Goal: Task Accomplishment & Management: Complete application form

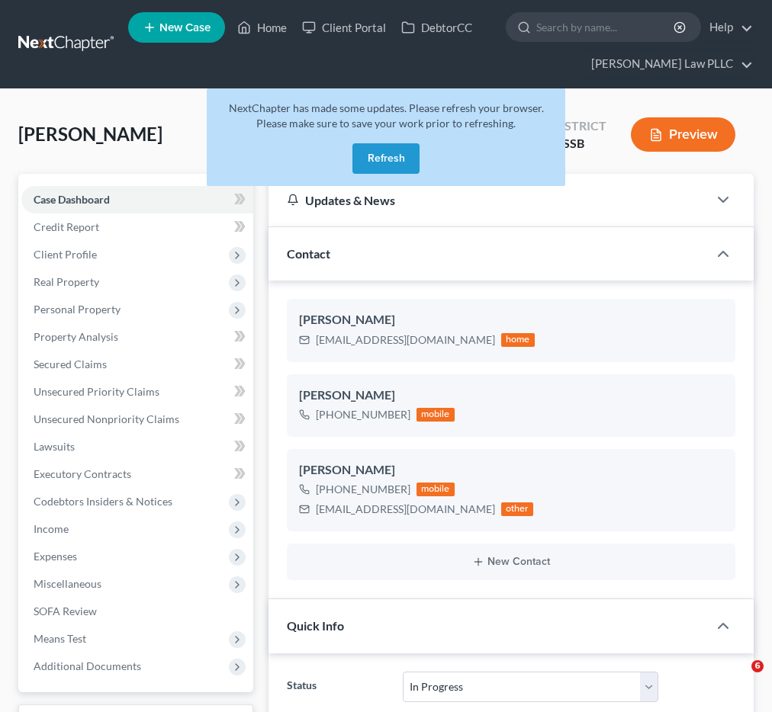
select select "9"
select select "0"
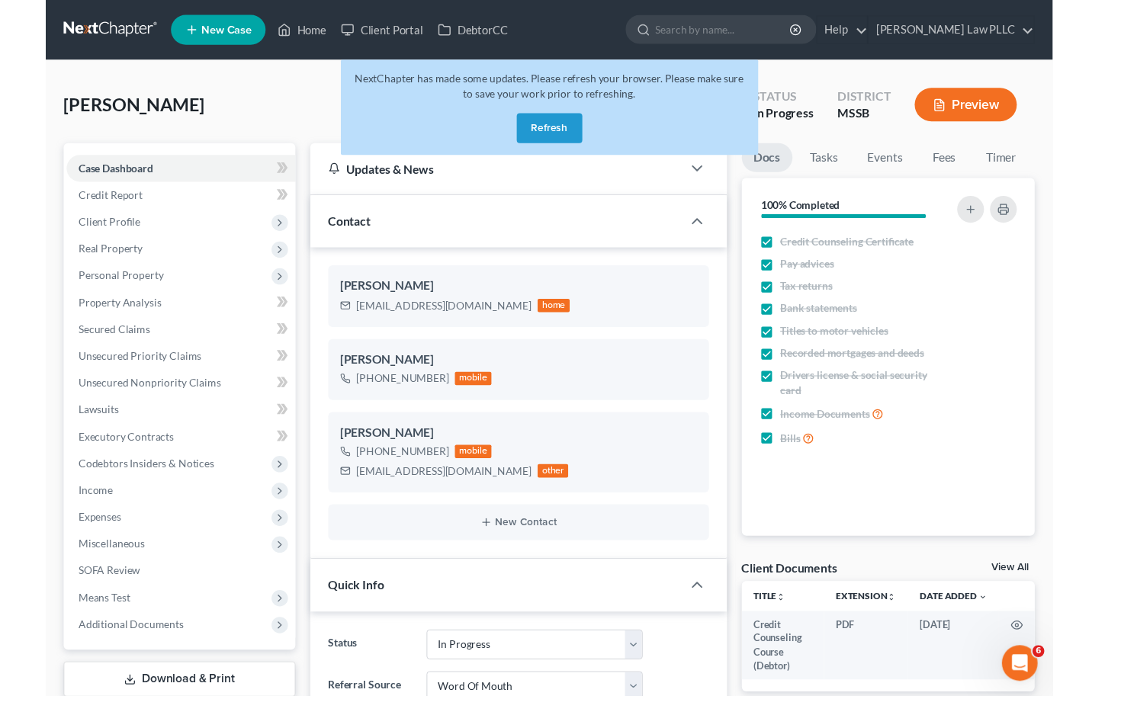
scroll to position [272, 0]
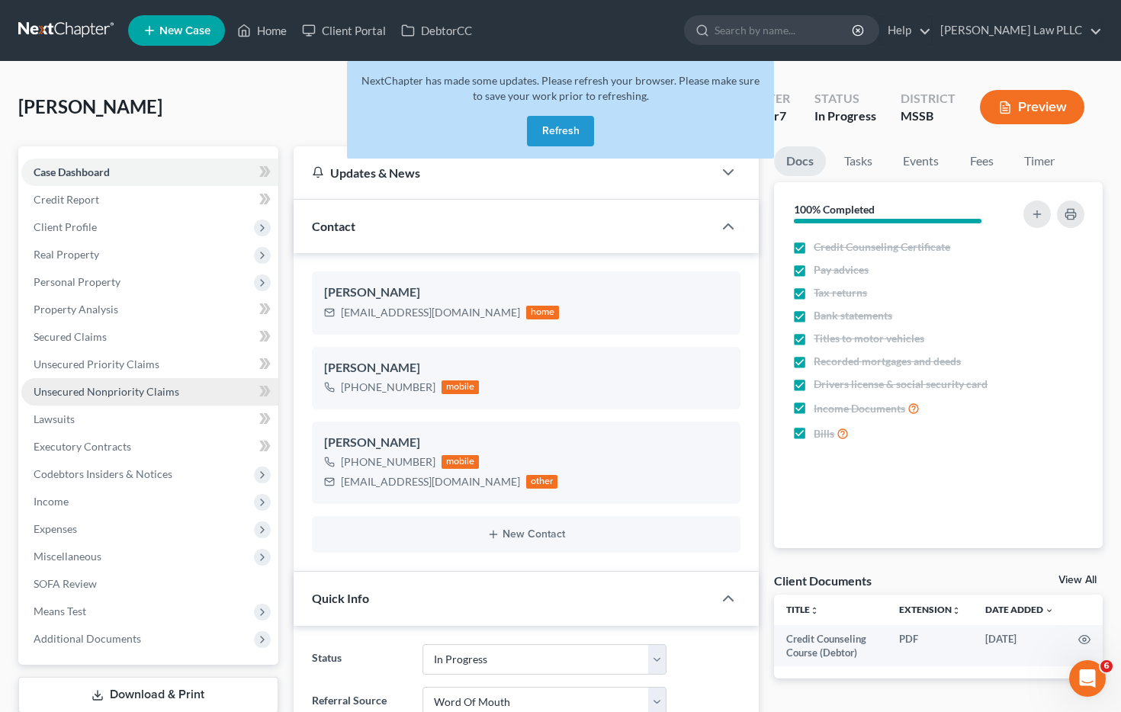
click at [69, 395] on span "Unsecured Nonpriority Claims" at bounding box center [107, 391] width 146 height 13
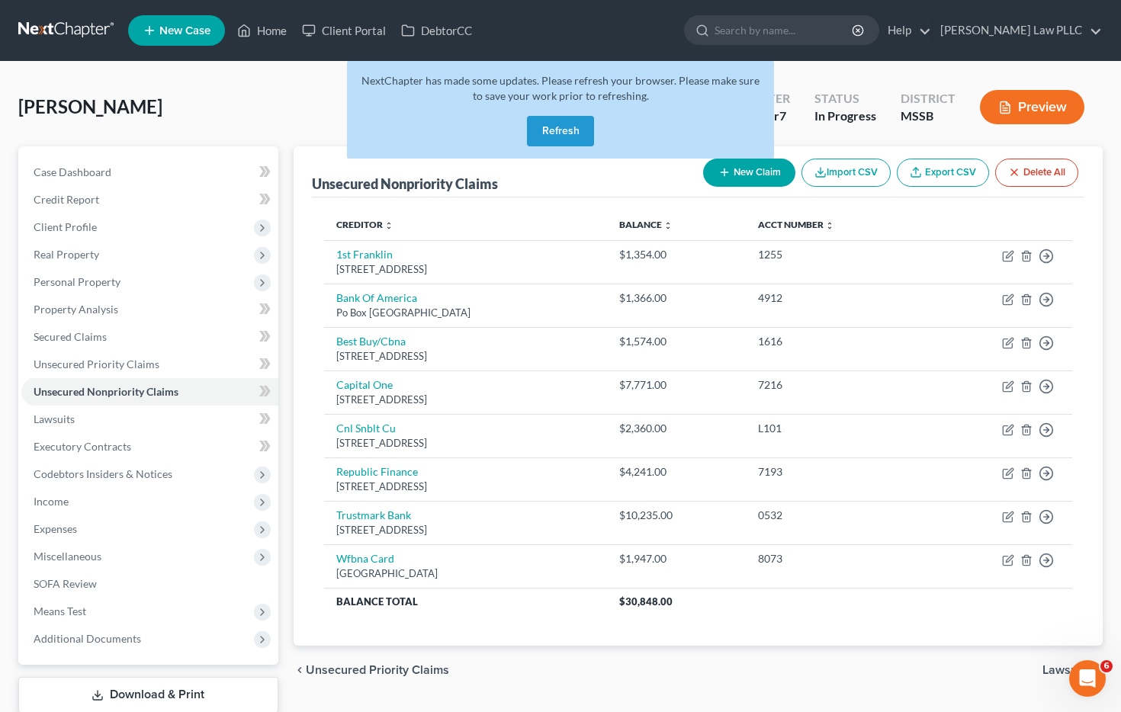
click at [732, 167] on div "NextChapter has made some updates. Please refresh your browser. Please make sur…" at bounding box center [560, 116] width 427 height 110
click at [530, 133] on button "Refresh" at bounding box center [560, 131] width 67 height 31
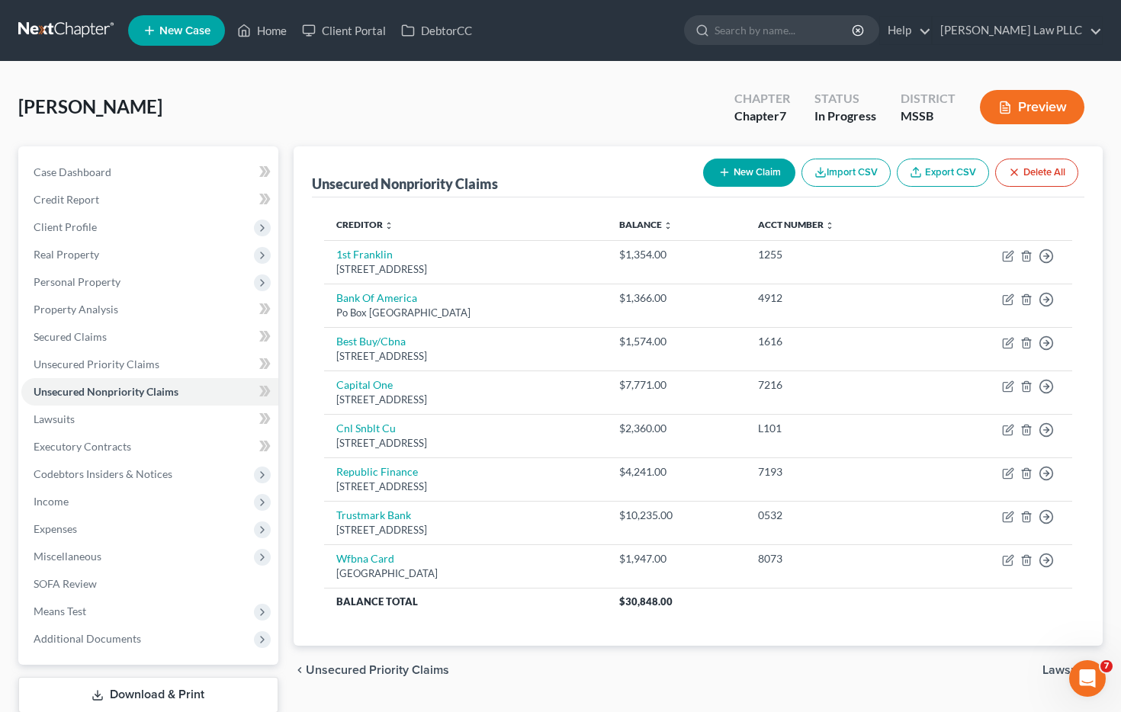
click at [729, 174] on button "New Claim" at bounding box center [749, 173] width 92 height 28
select select "0"
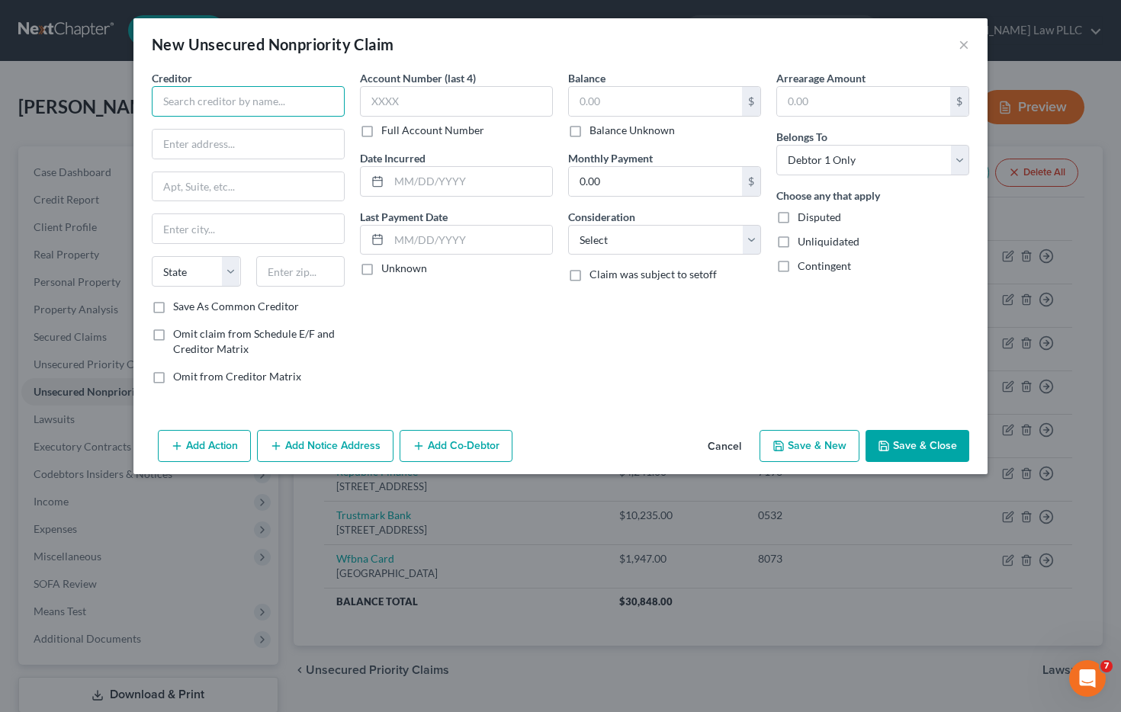
click at [188, 91] on input "text" at bounding box center [248, 101] width 193 height 31
paste input "Block, Inc. 1955 Broadway, Suite 600 Oakland, CA 94612"
click at [314, 103] on input "Block, Inc. 1955 Broadway, Suite 600 Oakland, CA 94612" at bounding box center [248, 101] width 193 height 31
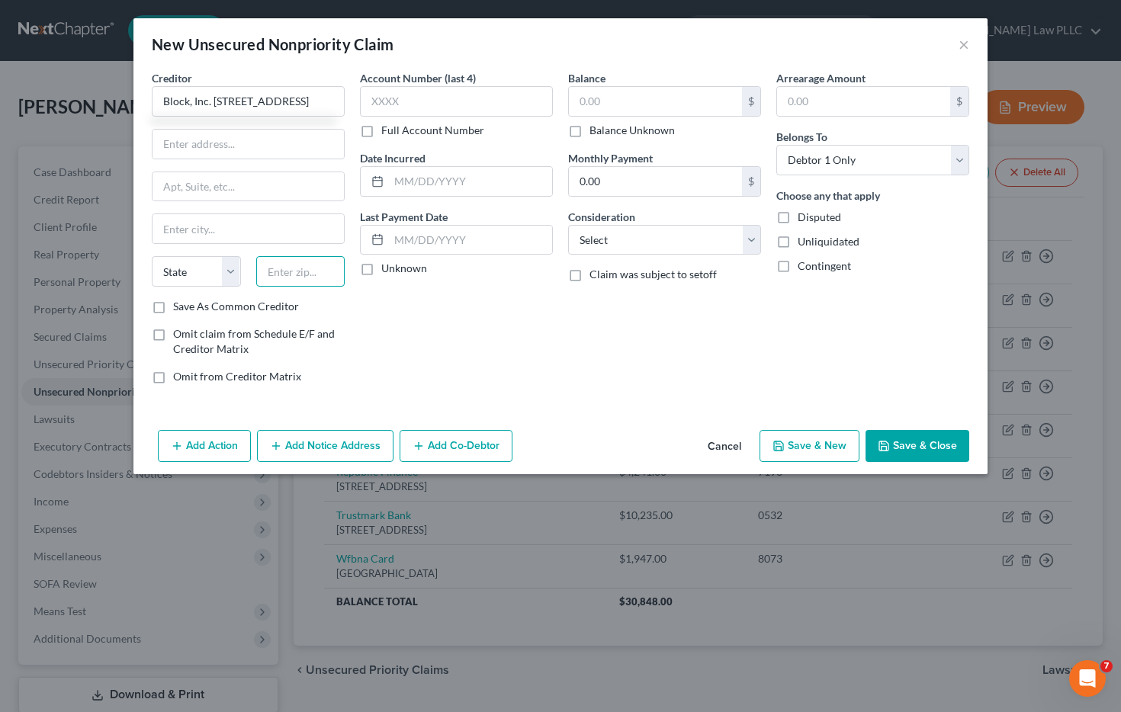
click at [289, 269] on input "text" at bounding box center [300, 271] width 89 height 31
type input "Block, Inc. 1955 Broadway, Suite 600 Oakland, CA 94612"
paste input "94612"
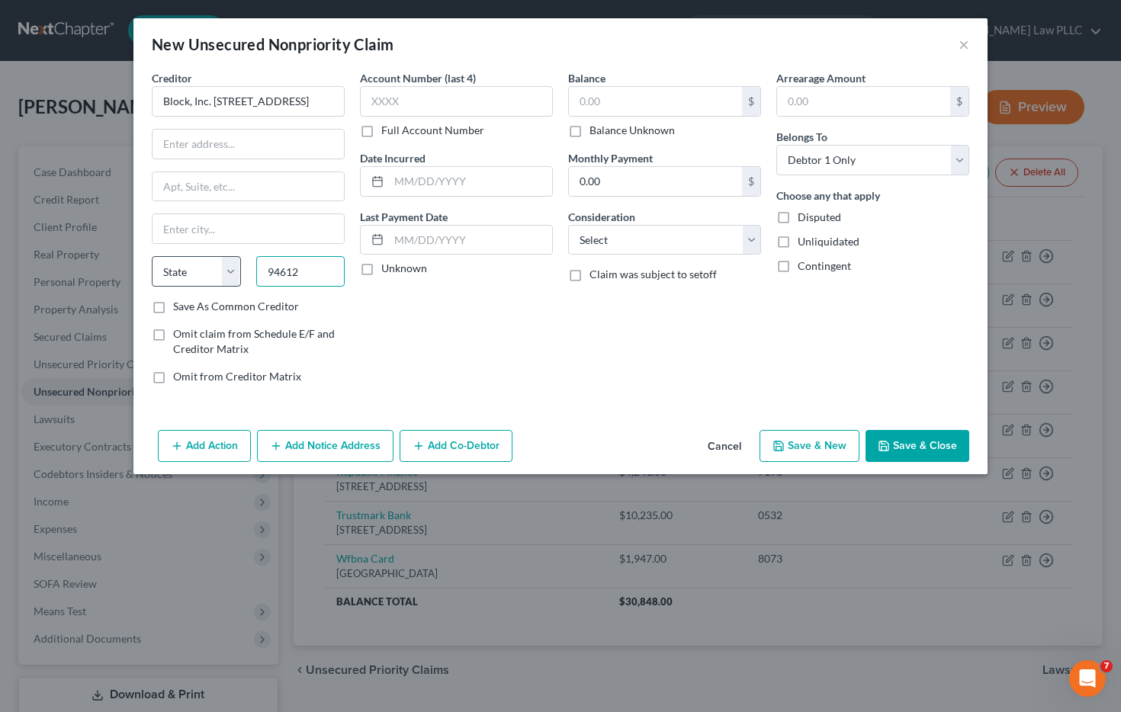
type input "94612"
click at [195, 265] on select "State AL AK AR AZ CA CO CT DE DC FL GA GU HI ID IL IN IA KS KY LA ME MD MA MI M…" at bounding box center [196, 271] width 89 height 31
type input "Oakland"
click at [152, 256] on select "State AL AK AR AZ CA CO CT DE DC FL GA GU HI ID IL IN IA KS KY LA ME MD MA MI M…" at bounding box center [196, 271] width 89 height 31
click at [184, 282] on select "State AL AK AR AZ CA CO CT DE DC FL GA GU HI ID IL IN IA KS KY LA ME MD MA MI M…" at bounding box center [196, 271] width 89 height 31
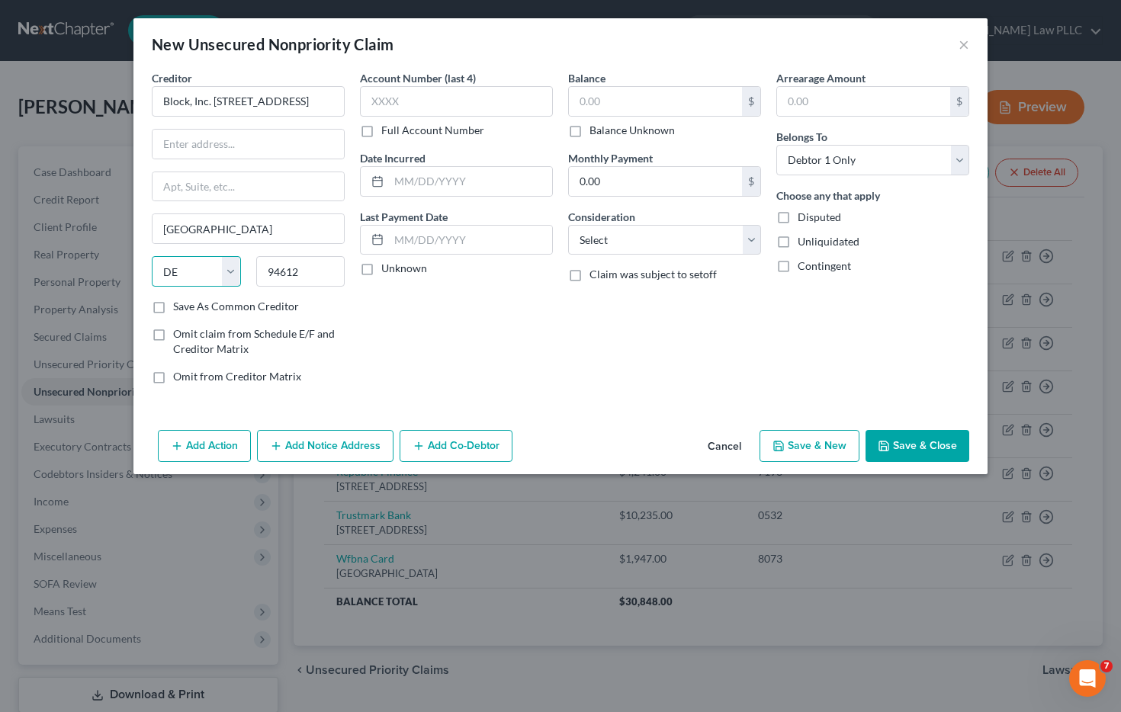
select select "4"
click at [152, 256] on select "State AL AK AR AZ CA CO CT DE DC FL GA GU HI ID IL IN IA KS KY LA ME MD MA MI M…" at bounding box center [196, 271] width 89 height 31
drag, startPoint x: 315, startPoint y: 101, endPoint x: 402, endPoint y: 103, distance: 87.0
click at [402, 103] on div "Creditor * Block, Inc. 1955 Broadway, Suite 600 Oakland, CA 94612 Oakland State…" at bounding box center [560, 233] width 833 height 326
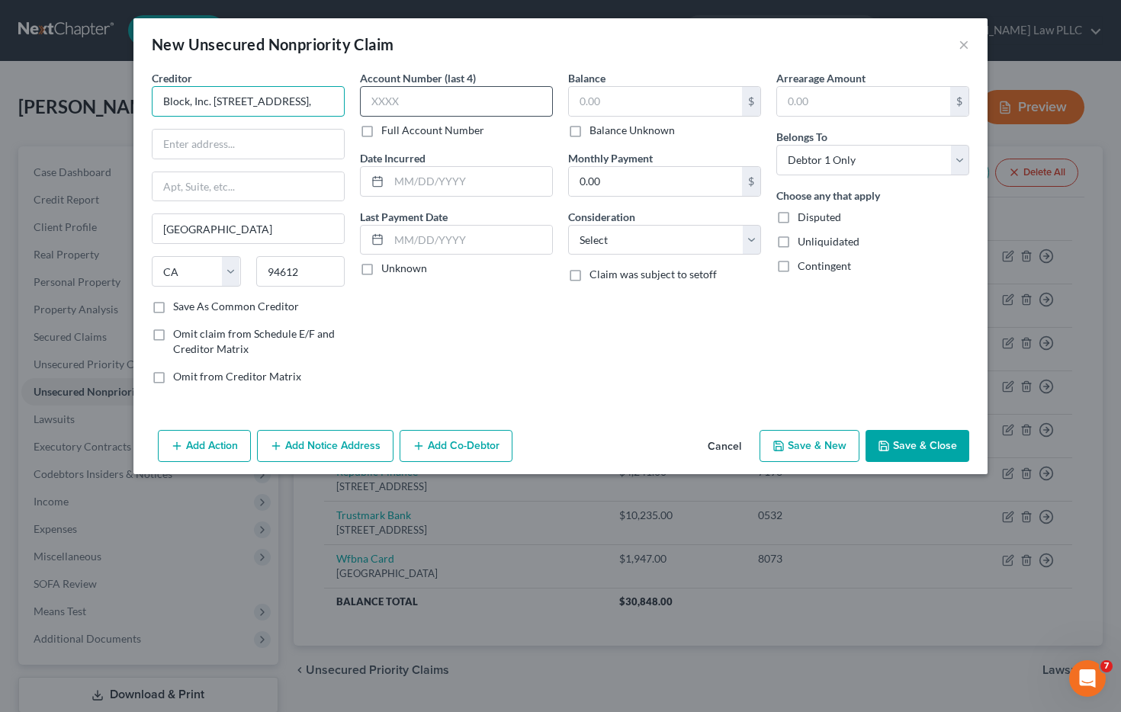
scroll to position [0, 47]
click at [320, 98] on input "Block, Inc. 1955 Broadway, Suite 600 Oakland," at bounding box center [248, 101] width 193 height 31
drag, startPoint x: 291, startPoint y: 102, endPoint x: 365, endPoint y: 112, distance: 73.9
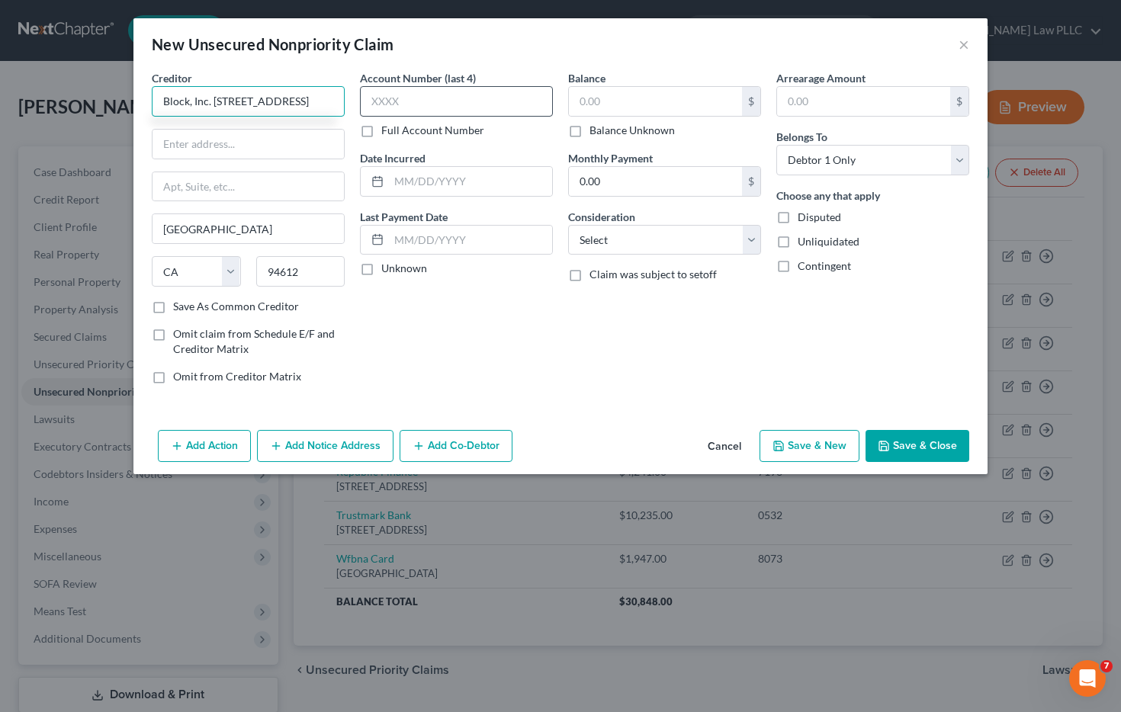
click at [365, 112] on div "Creditor * Block, Inc. 1955 Broadway, Suite 600 Oakland State AL AK AR AZ CA CO…" at bounding box center [560, 233] width 833 height 326
click at [242, 194] on input "text" at bounding box center [248, 186] width 191 height 29
type input "Block, Inc. 1955 Broadway, Suite 600"
paste input "Suite 600"
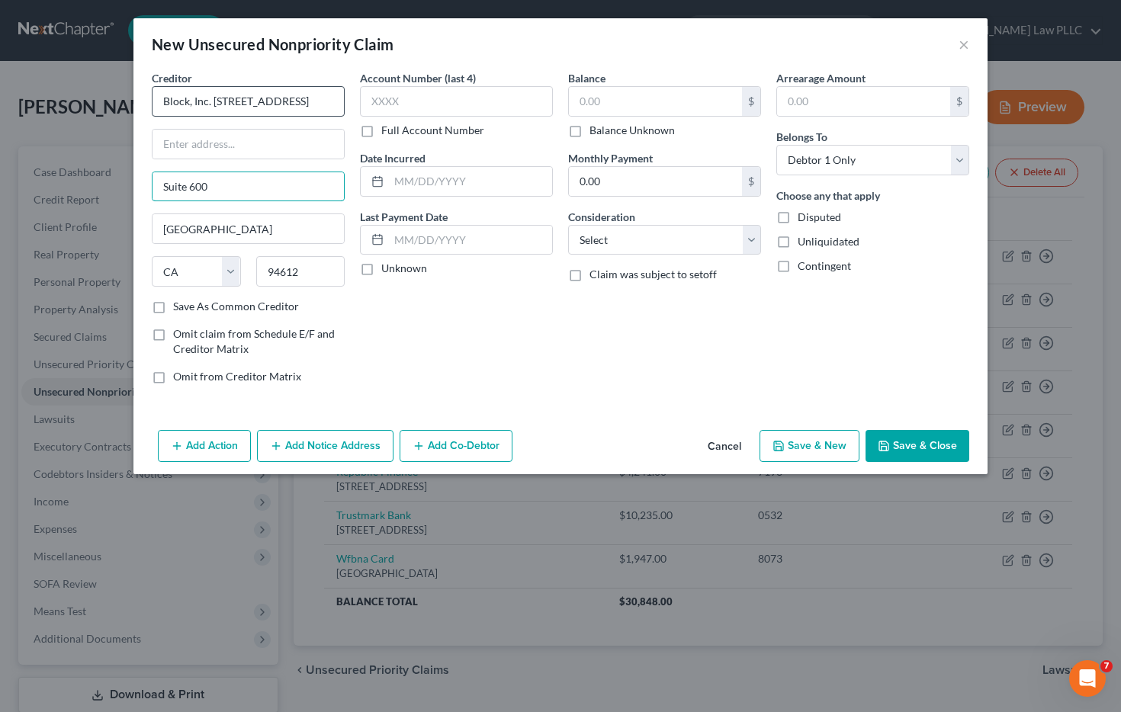
type input "Suite 600"
drag, startPoint x: 290, startPoint y: 101, endPoint x: 430, endPoint y: 103, distance: 140.4
click at [430, 103] on div "Creditor * Block, Inc. 1955 Broadway, Suite 600 Suite 600 Oakland State AL AK A…" at bounding box center [560, 233] width 833 height 326
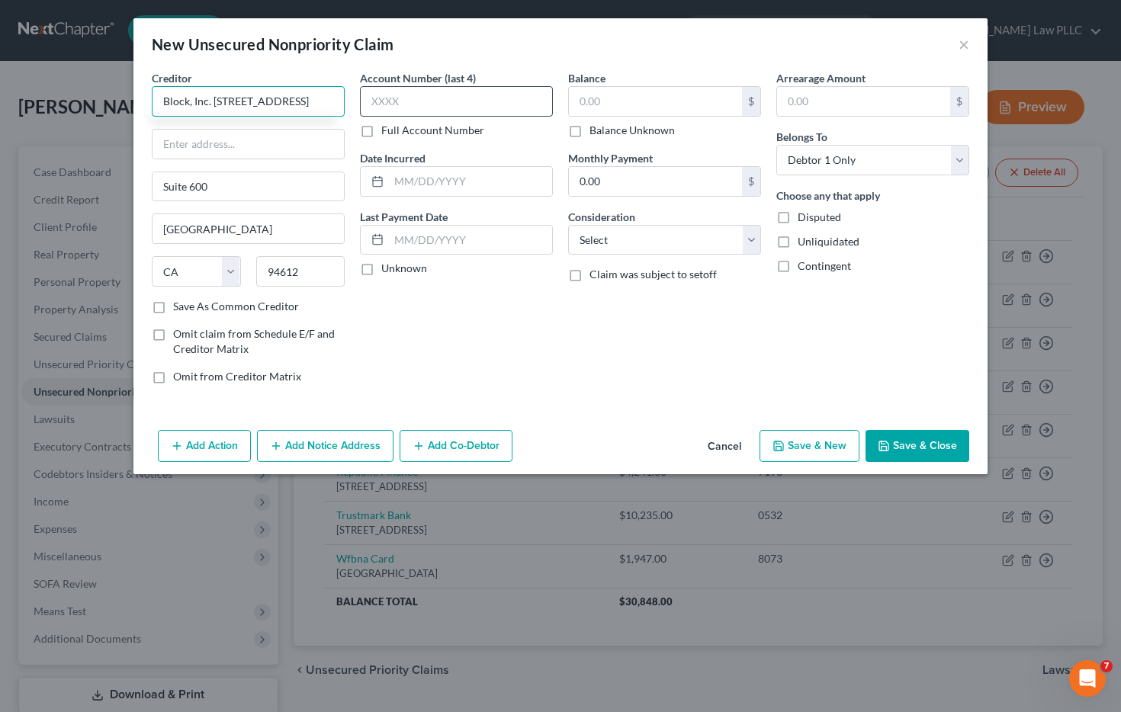
drag, startPoint x: 213, startPoint y: 101, endPoint x: 381, endPoint y: 115, distance: 168.4
click at [381, 115] on div "Creditor * Block, Inc. 1955 Broadway Suite 600 Oakland State AL AK AR AZ CA CO …" at bounding box center [560, 233] width 833 height 326
type input "Block, Inc. 1955 Broadway"
click at [198, 150] on input "text" at bounding box center [248, 144] width 191 height 29
paste input "1955 Broadway"
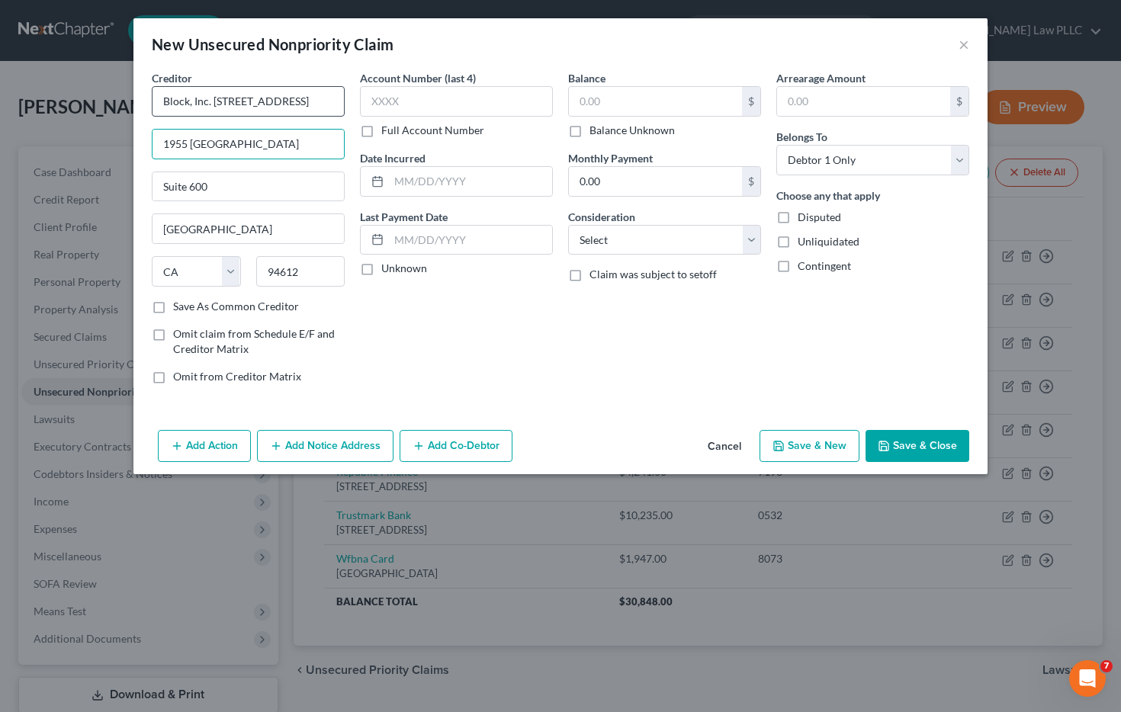
type input "1955 Broadway"
click at [251, 100] on input "Block, Inc. 1955 Broadway" at bounding box center [248, 101] width 193 height 31
type input "Block, Inc"
click at [584, 333] on div "Balance $ Balance Unknown Balance Undetermined $ Balance Unknown Monthly Paymen…" at bounding box center [665, 233] width 208 height 326
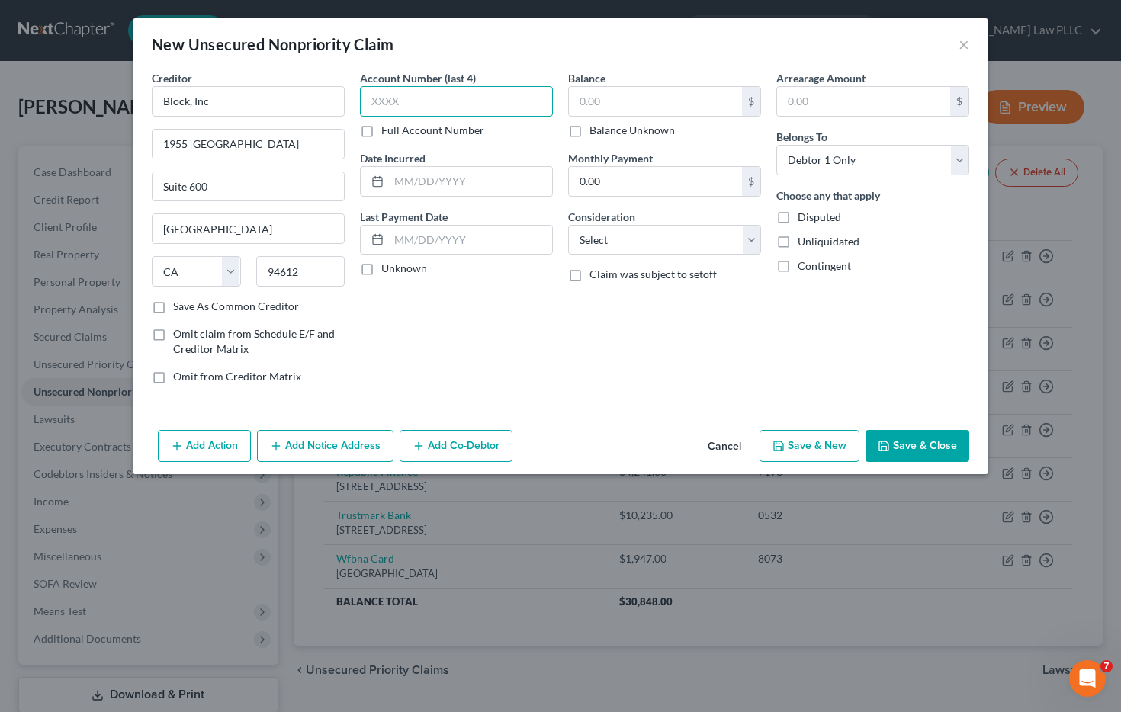
click at [430, 108] on input "text" at bounding box center [456, 101] width 193 height 31
type input "5518"
click at [609, 101] on input "text" at bounding box center [655, 101] width 173 height 29
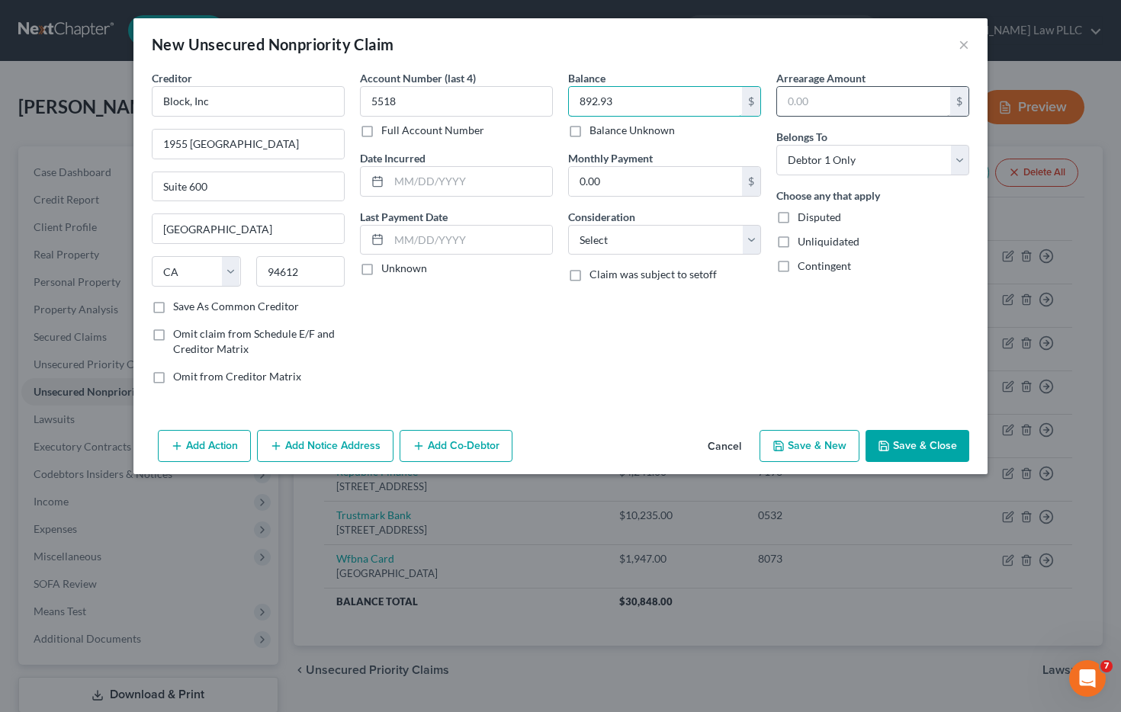
type input "892.93"
click at [803, 98] on input "text" at bounding box center [863, 101] width 173 height 29
type input "892.93"
click at [627, 233] on select "Select Cable / Satellite Services Collection Agency Credit Card Debt Debt Couns…" at bounding box center [664, 240] width 193 height 31
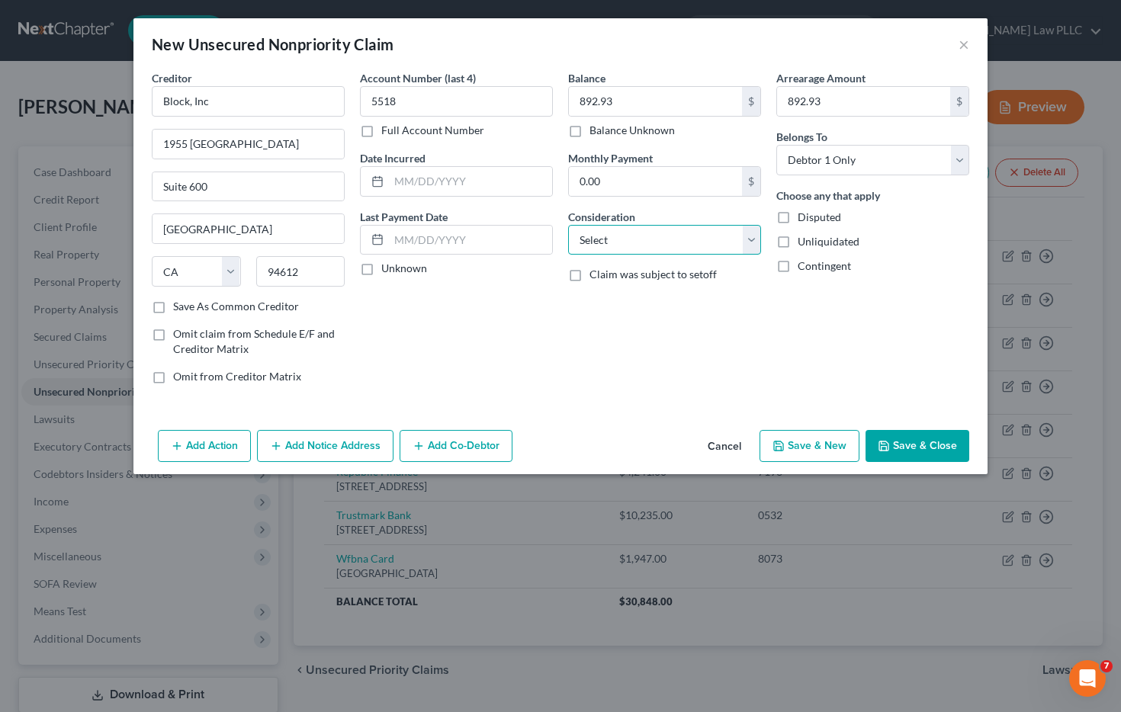
select select "10"
click at [568, 225] on select "Select Cable / Satellite Services Collection Agency Credit Card Debt Debt Couns…" at bounding box center [664, 240] width 193 height 31
click at [416, 179] on input "text" at bounding box center [470, 181] width 163 height 29
type input "05/10/2025"
click at [908, 449] on button "Save & Close" at bounding box center [918, 446] width 104 height 32
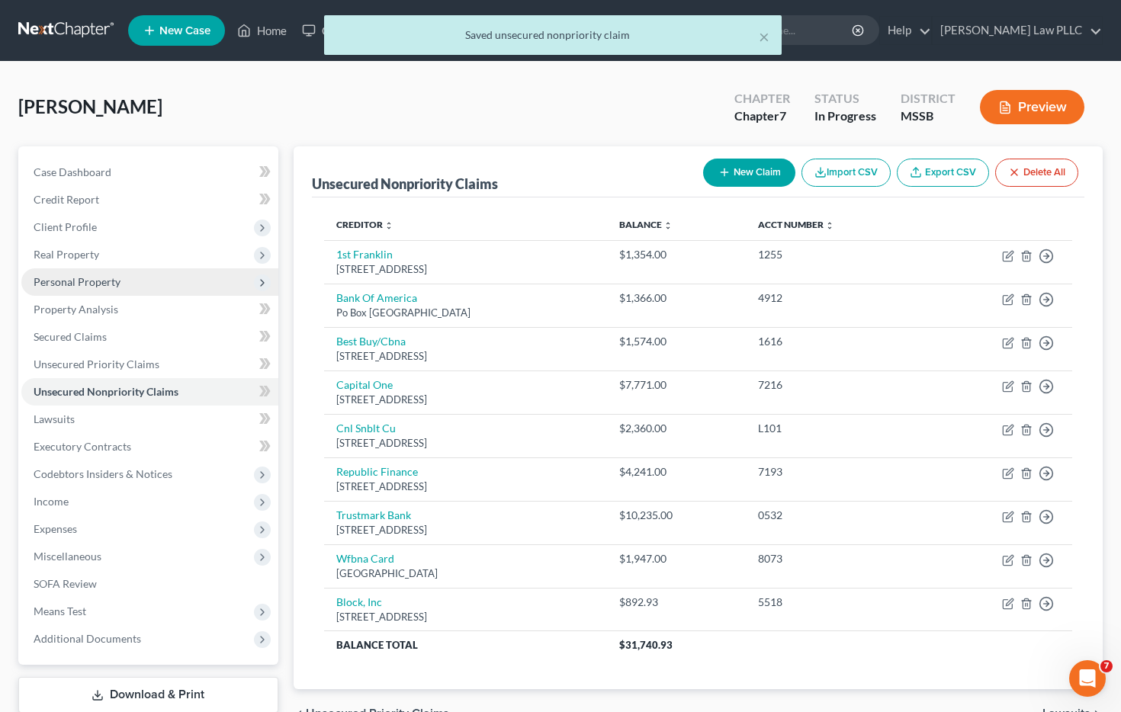
click at [119, 287] on span "Personal Property" at bounding box center [149, 282] width 257 height 27
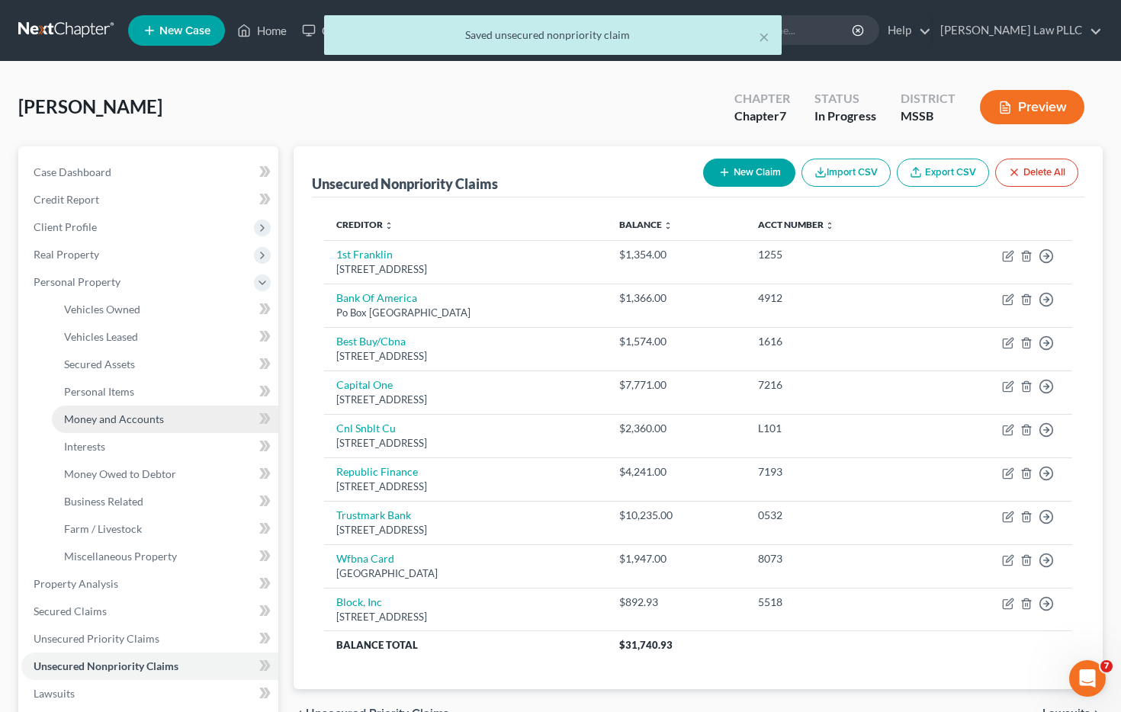
click at [136, 422] on span "Money and Accounts" at bounding box center [114, 419] width 100 height 13
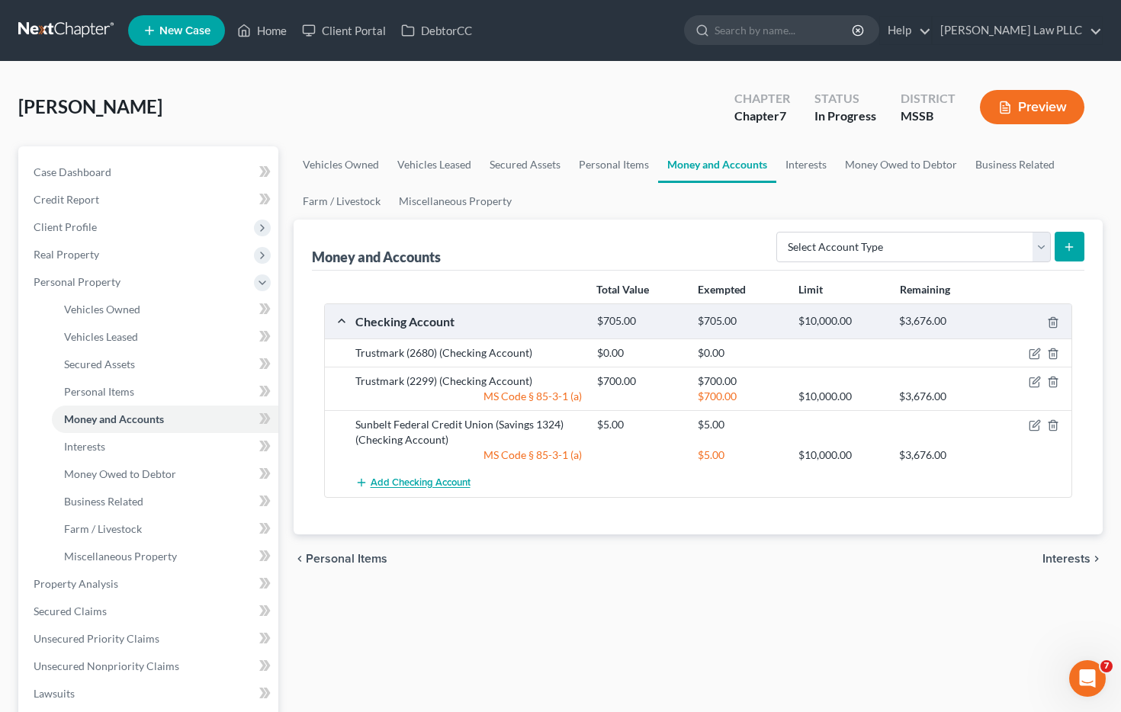
click at [422, 490] on button "Add Checking Account" at bounding box center [412, 483] width 115 height 28
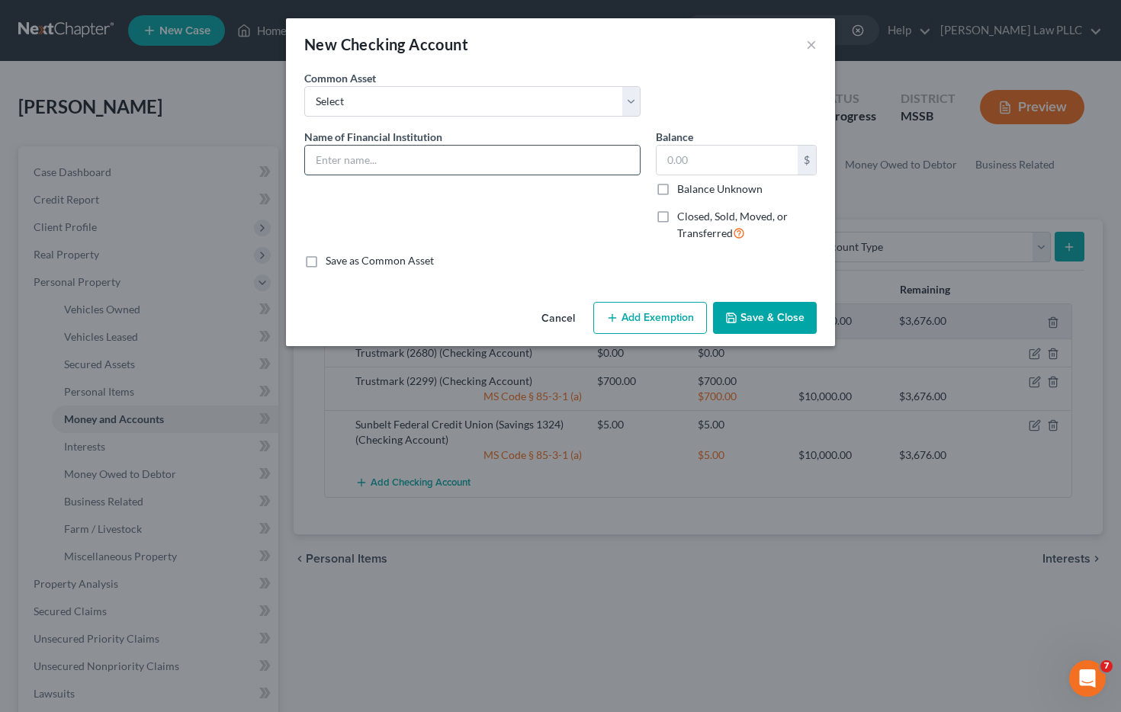
click at [345, 164] on input "text" at bounding box center [472, 160] width 335 height 29
type input "Cash App"
type input "0.31"
click at [771, 326] on button "Save & Close" at bounding box center [765, 318] width 104 height 32
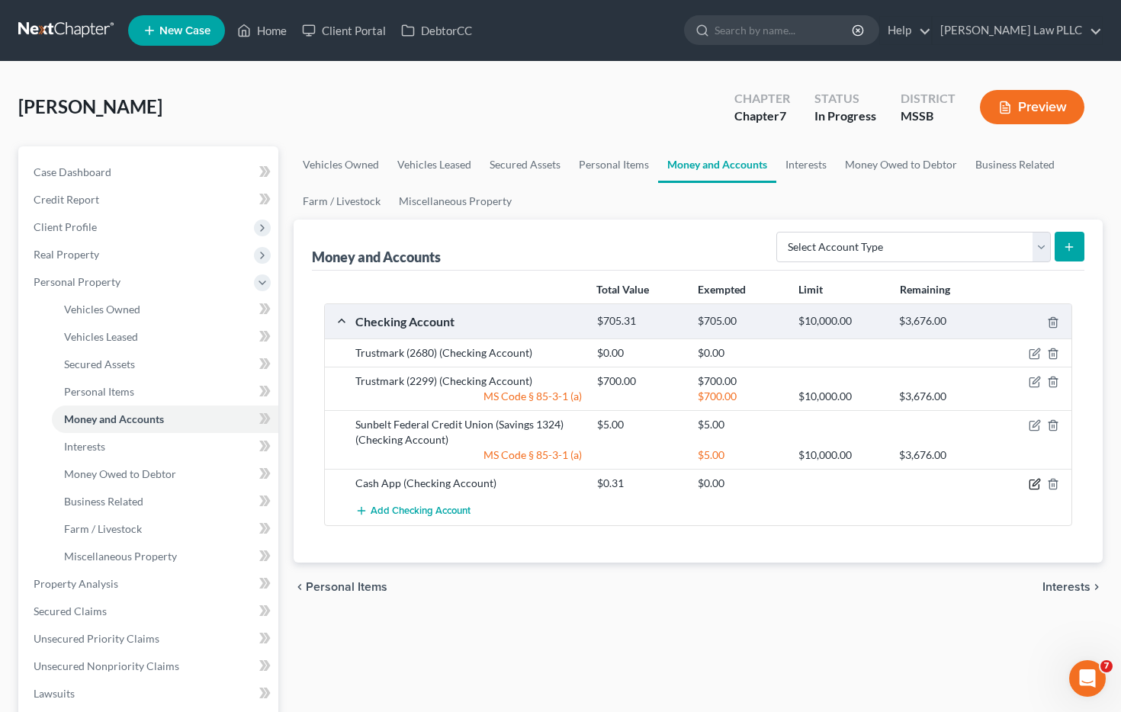
click at [1031, 485] on icon "button" at bounding box center [1035, 484] width 12 height 12
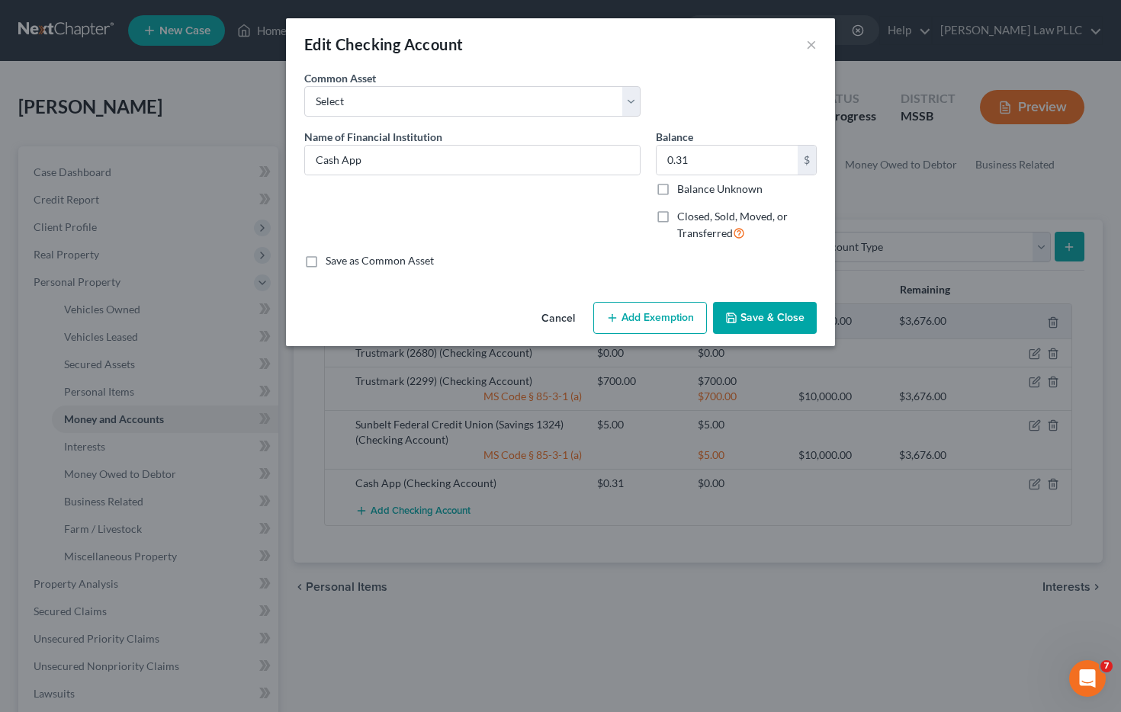
click at [679, 320] on button "Add Exemption" at bounding box center [650, 318] width 114 height 32
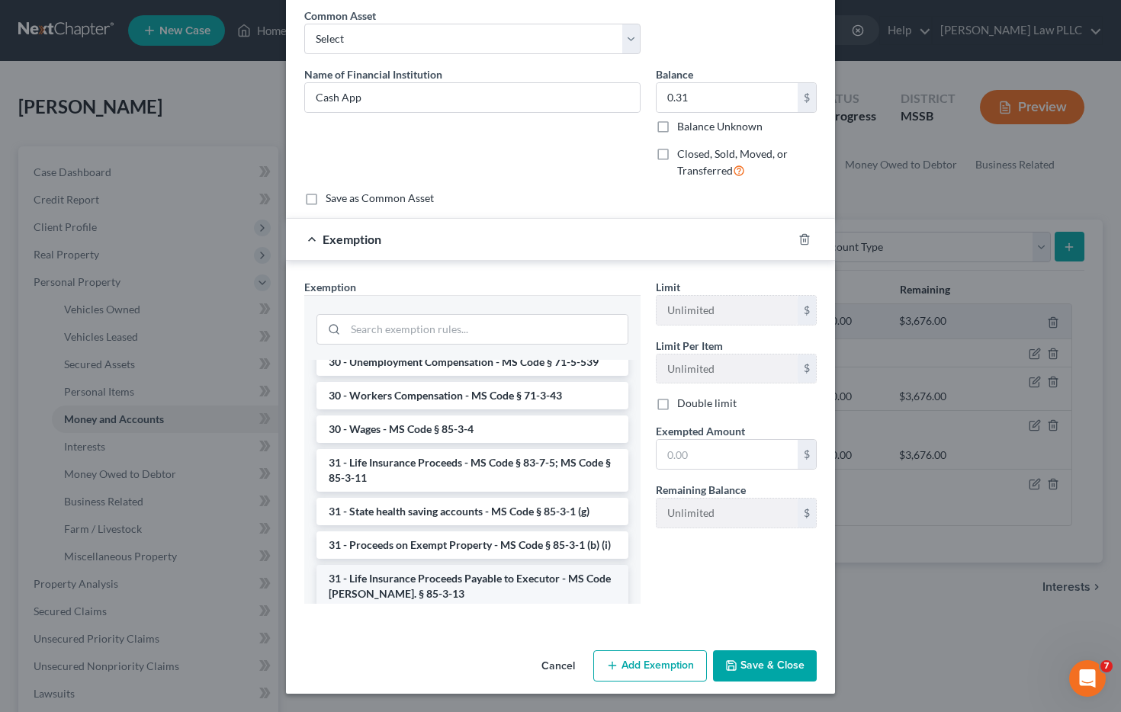
scroll to position [1220, 0]
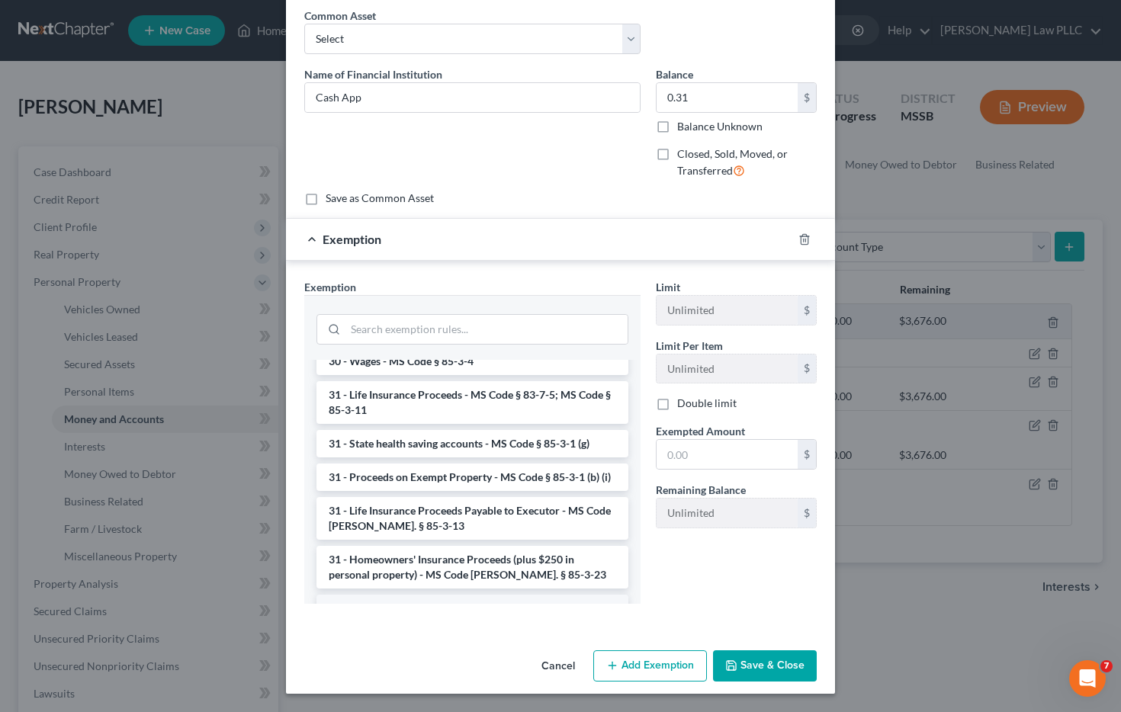
click at [516, 595] on li "6 - Tangible Personal Property - MS Code § 85-3-1 (a)" at bounding box center [473, 608] width 312 height 27
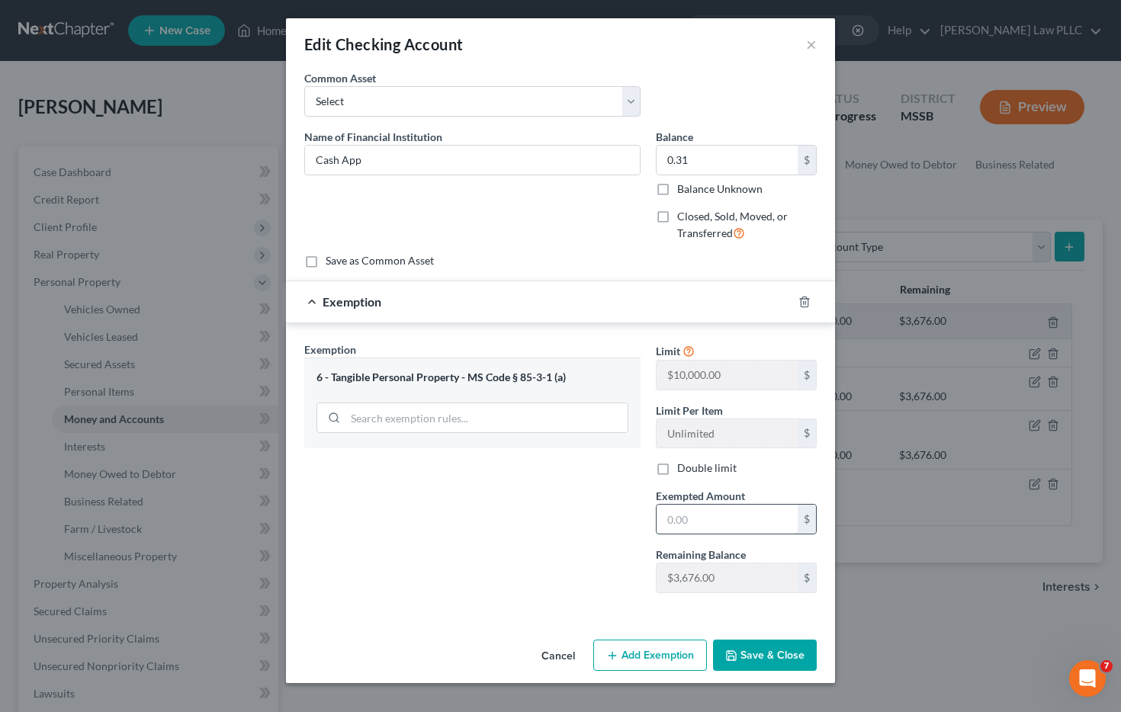
click at [714, 529] on input "text" at bounding box center [727, 519] width 141 height 29
type input "0.31"
click at [780, 656] on button "Save & Close" at bounding box center [765, 656] width 104 height 32
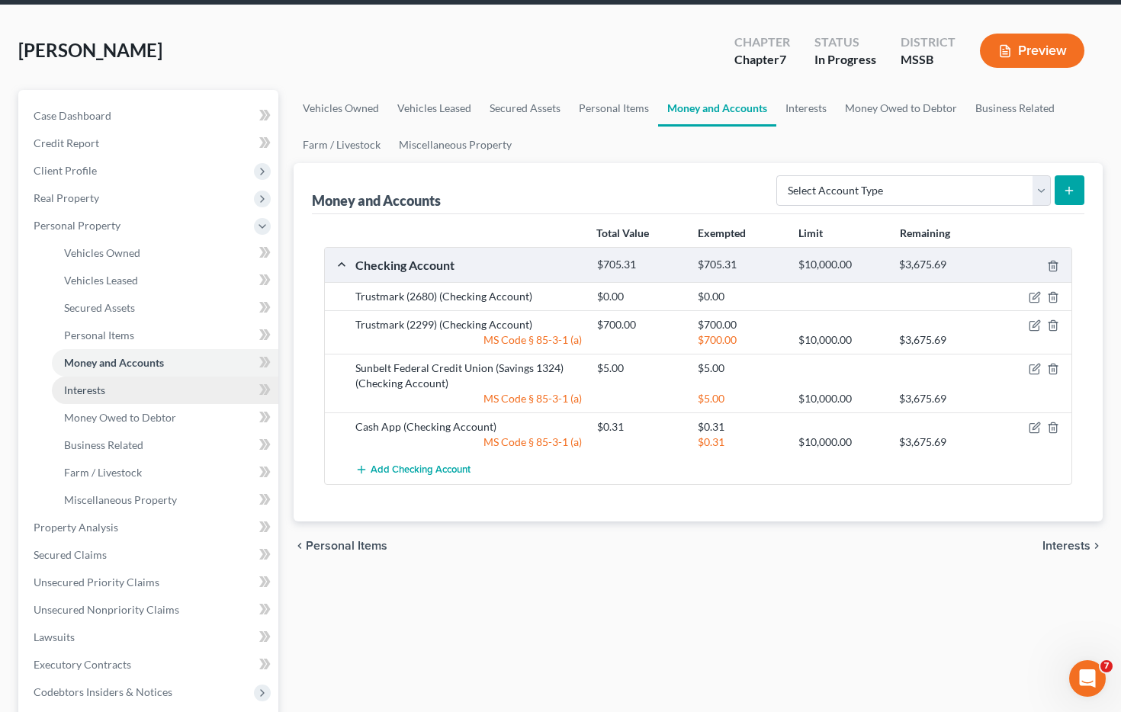
scroll to position [371, 0]
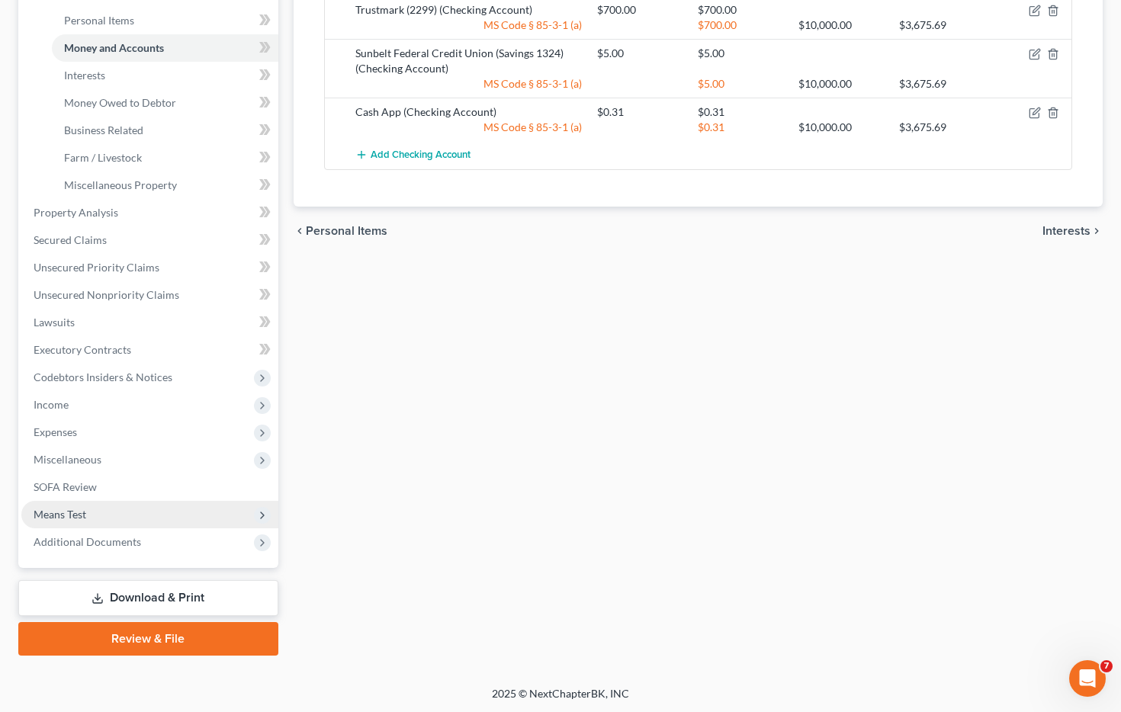
click at [160, 513] on span "Means Test" at bounding box center [149, 514] width 257 height 27
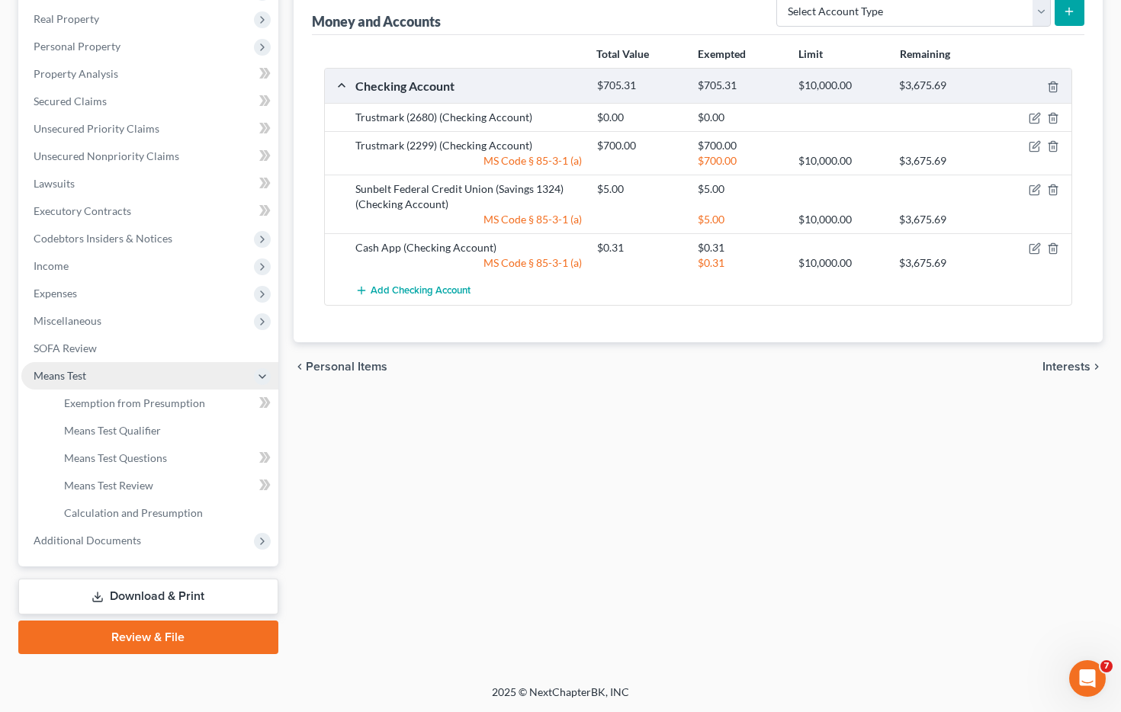
scroll to position [234, 0]
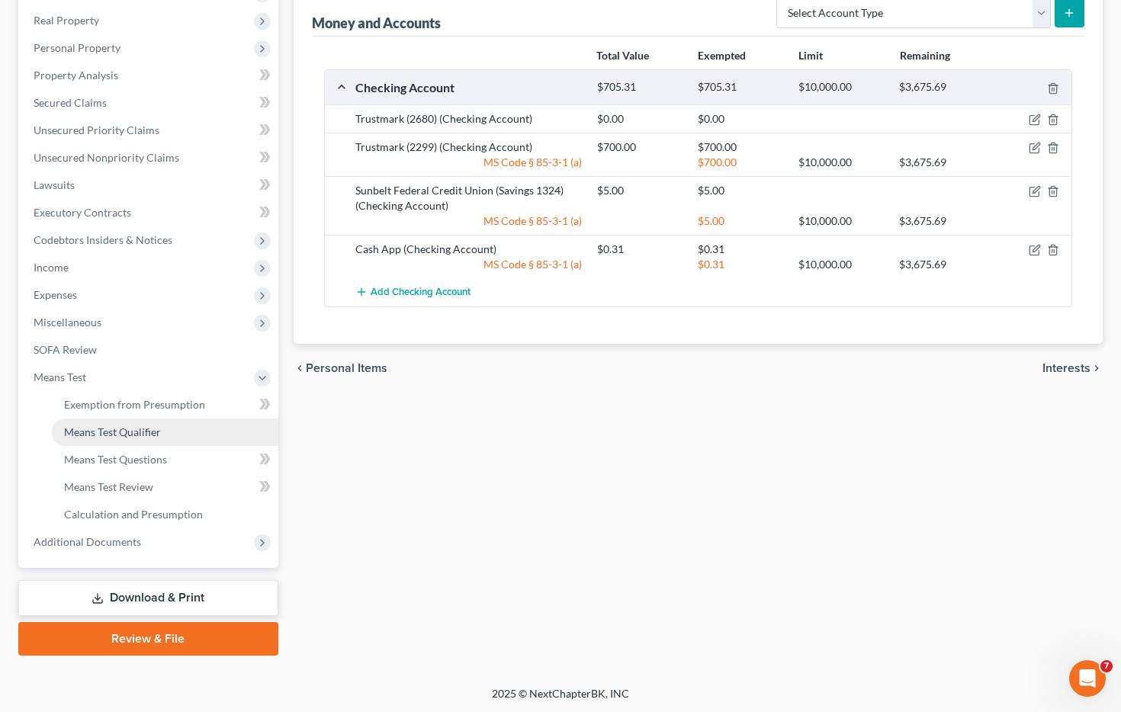
click at [154, 433] on span "Means Test Qualifier" at bounding box center [112, 432] width 97 height 13
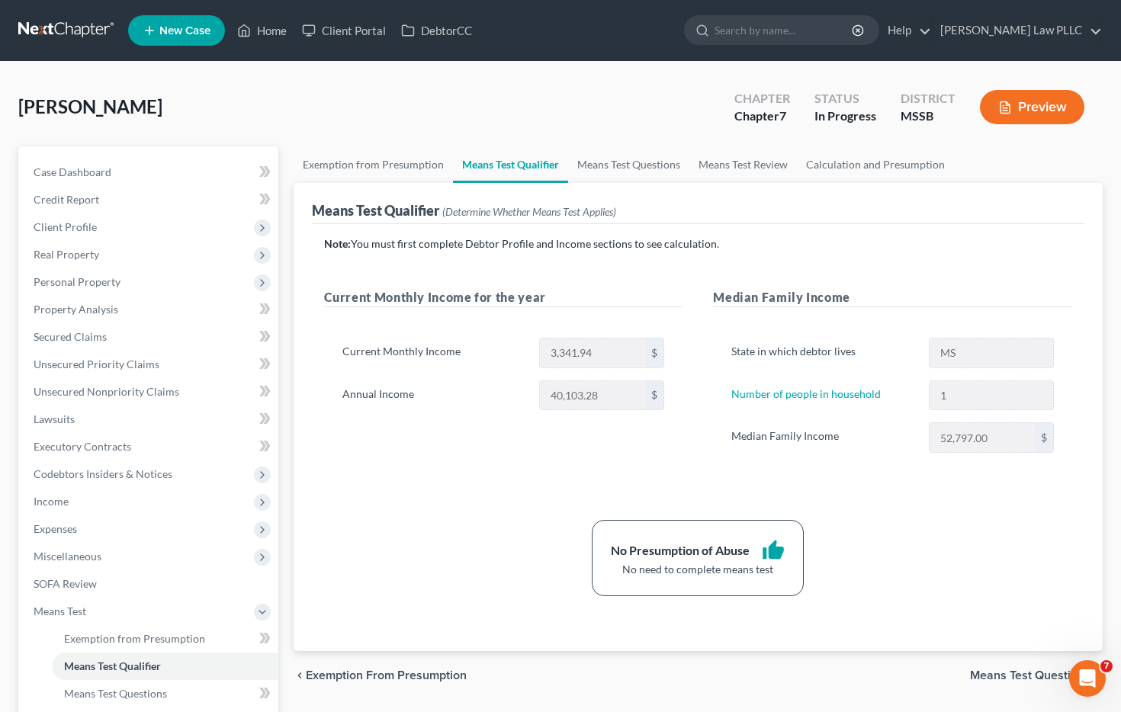
scroll to position [234, 0]
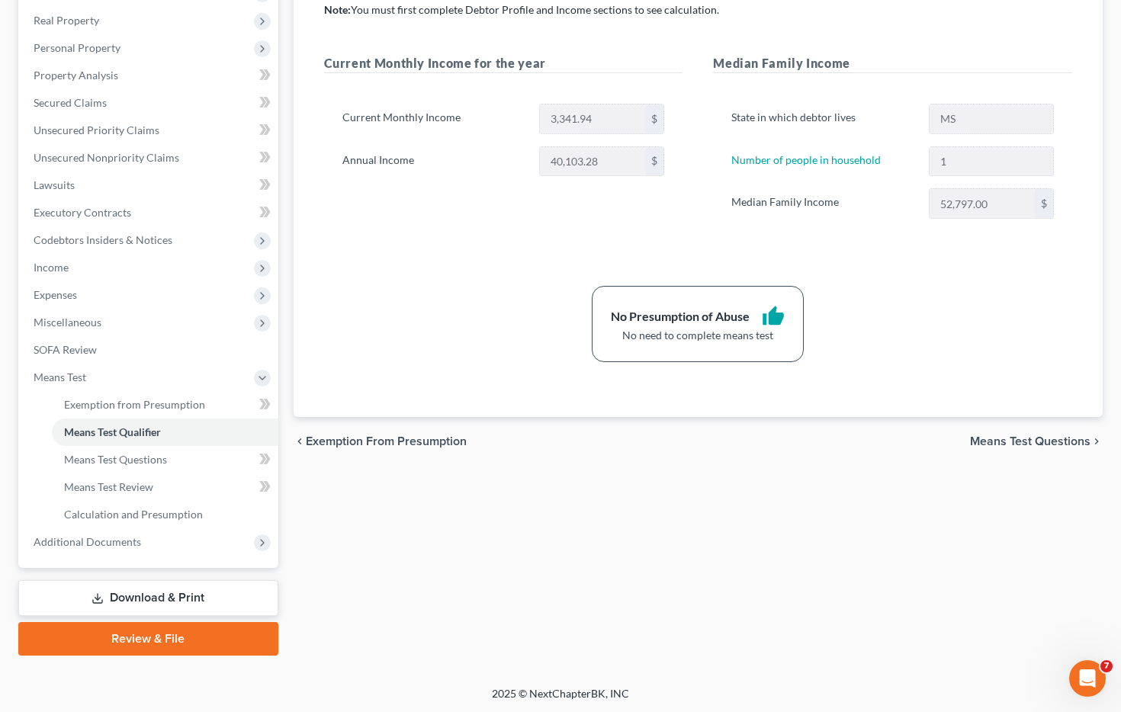
click at [230, 597] on link "Download & Print" at bounding box center [148, 598] width 260 height 36
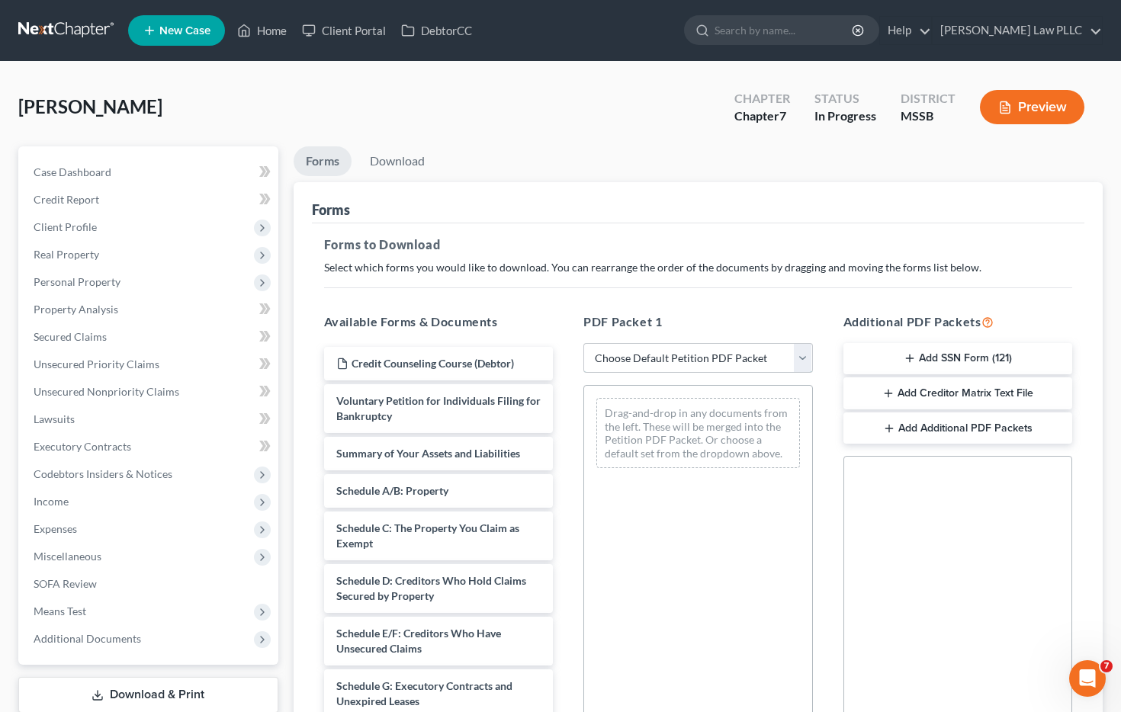
click at [627, 348] on select "Choose Default Petition PDF Packet Complete Bankruptcy Petition (all forms and …" at bounding box center [699, 358] width 230 height 31
click at [584, 343] on select "Choose Default Petition PDF Packet Complete Bankruptcy Petition (all forms and …" at bounding box center [699, 358] width 230 height 31
click at [384, 164] on link "Download" at bounding box center [397, 161] width 79 height 30
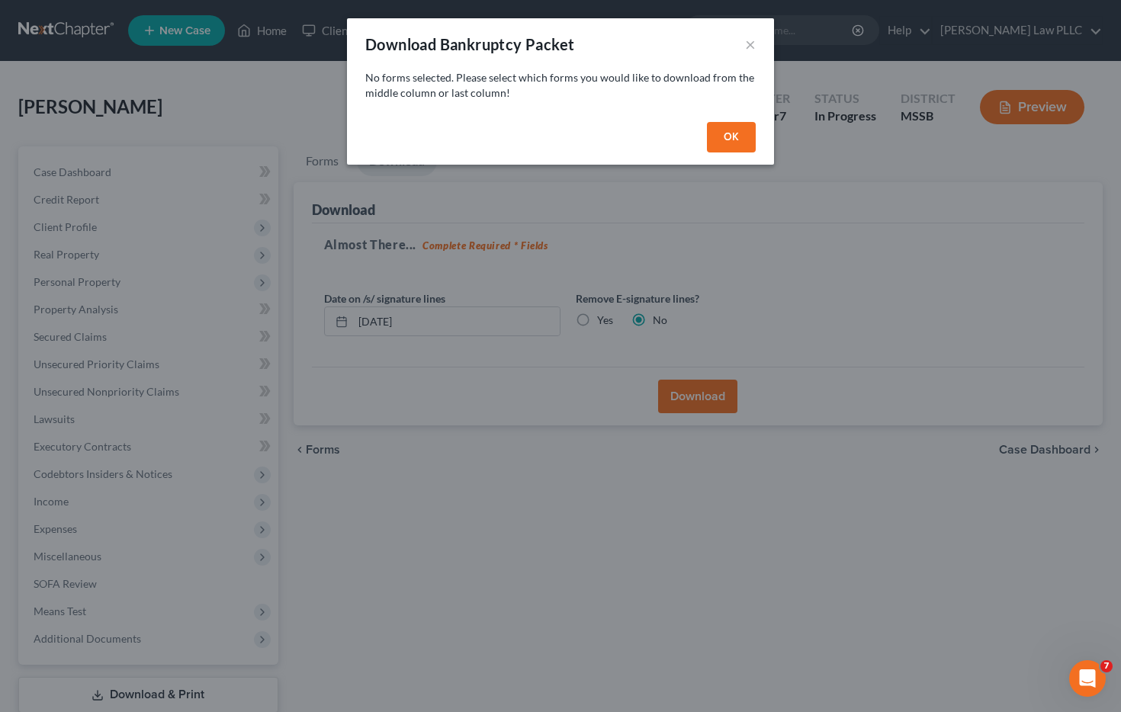
drag, startPoint x: 731, startPoint y: 152, endPoint x: 725, endPoint y: 160, distance: 10.4
click at [731, 151] on button "OK" at bounding box center [731, 137] width 49 height 31
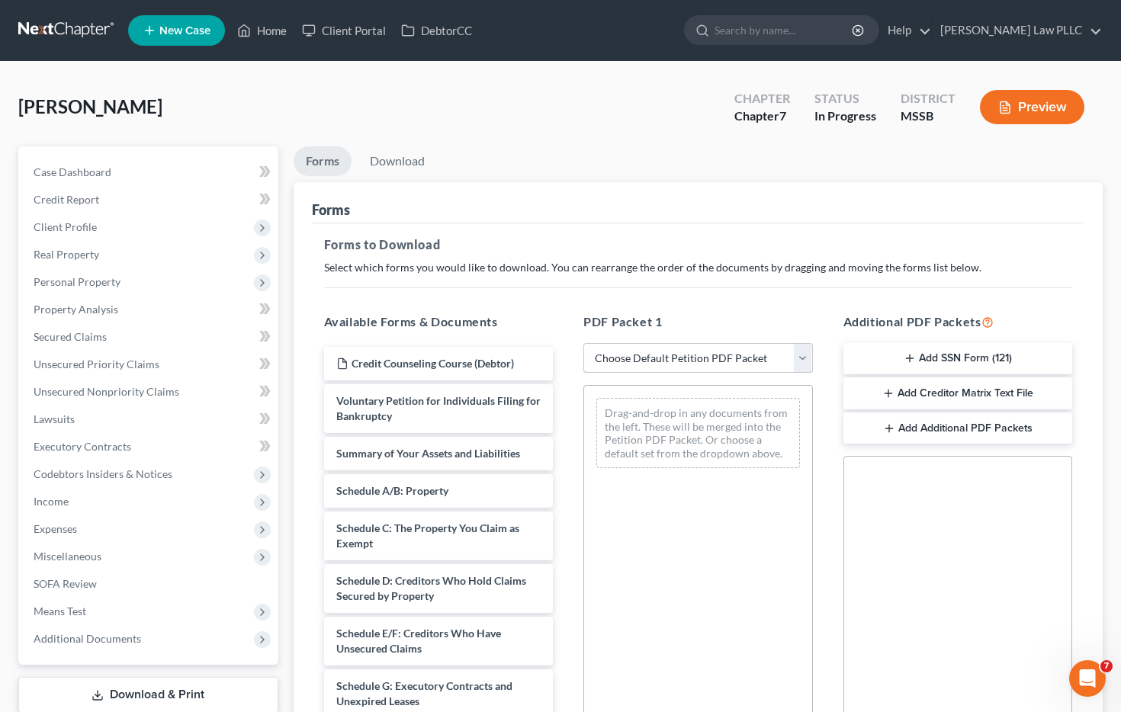
click at [658, 355] on select "Choose Default Petition PDF Packet Complete Bankruptcy Petition (all forms and …" at bounding box center [699, 358] width 230 height 31
select select "0"
click at [584, 343] on select "Choose Default Petition PDF Packet Complete Bankruptcy Petition (all forms and …" at bounding box center [699, 358] width 230 height 31
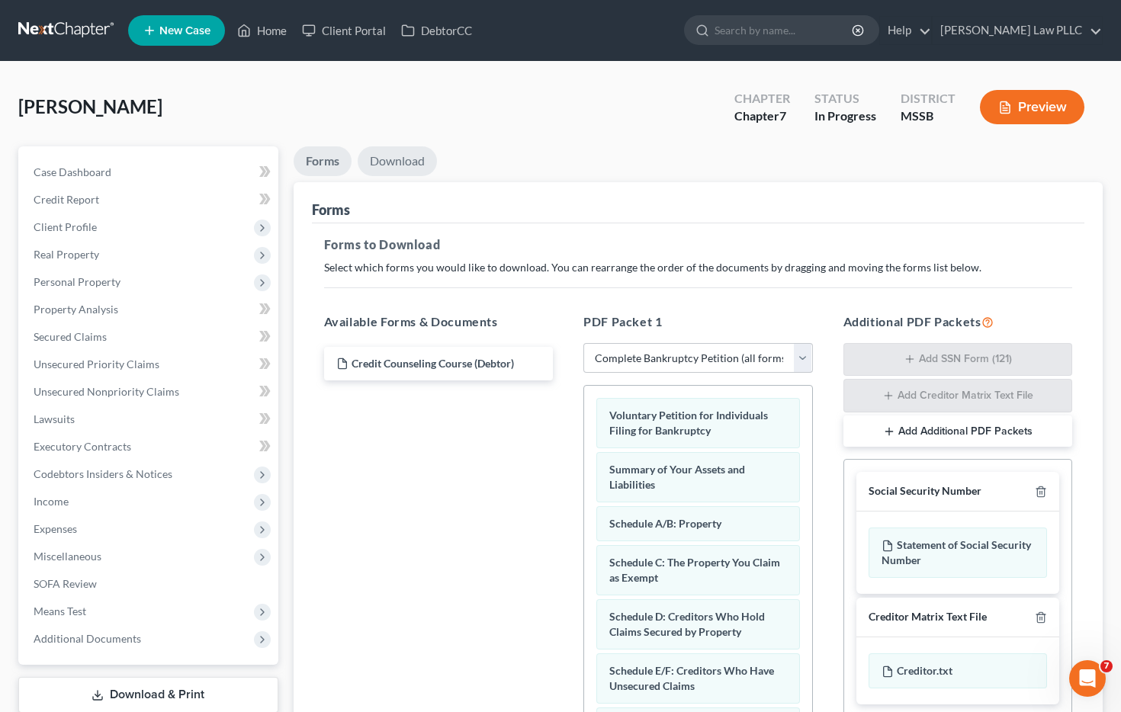
click at [400, 157] on link "Download" at bounding box center [397, 161] width 79 height 30
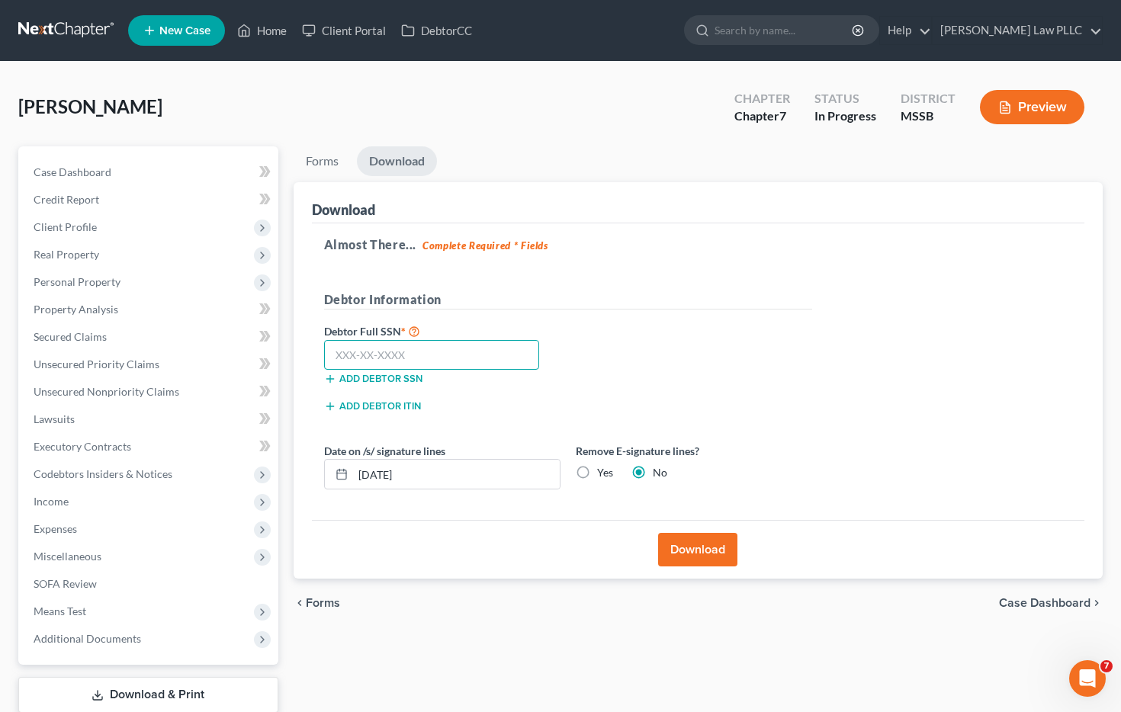
click at [407, 355] on input "text" at bounding box center [432, 355] width 216 height 31
type input "426-87-7393"
click at [700, 555] on button "Download" at bounding box center [697, 550] width 79 height 34
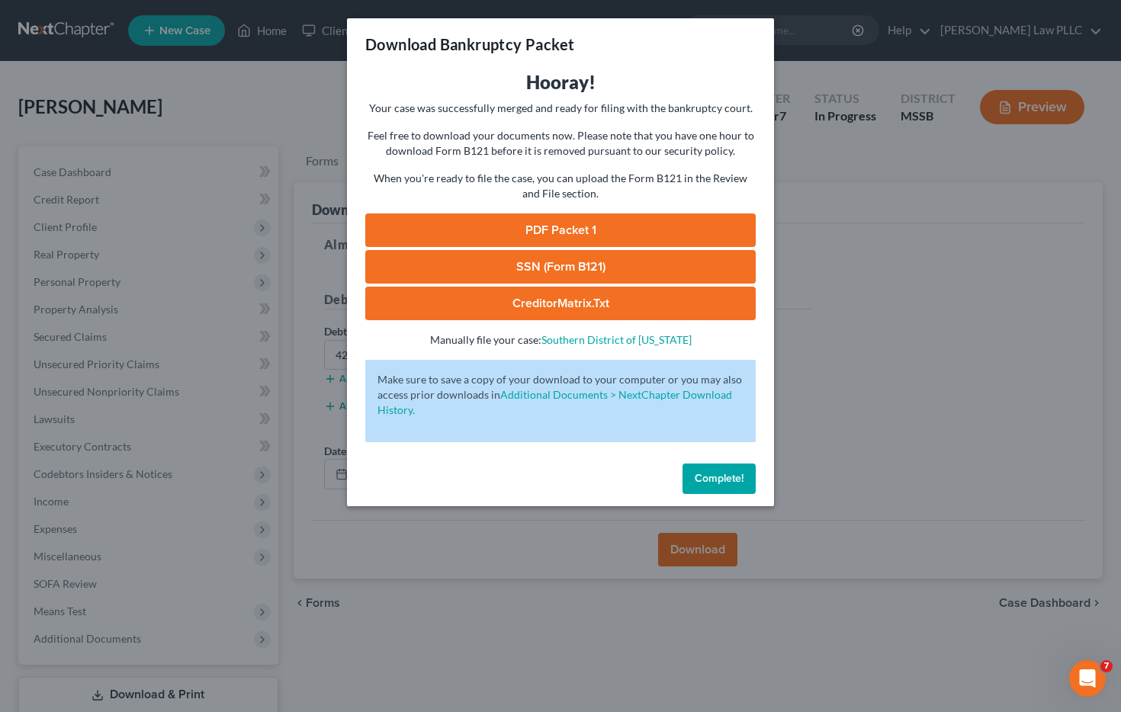
click at [603, 228] on link "PDF Packet 1" at bounding box center [560, 231] width 391 height 34
